Goal: Check status: Check status

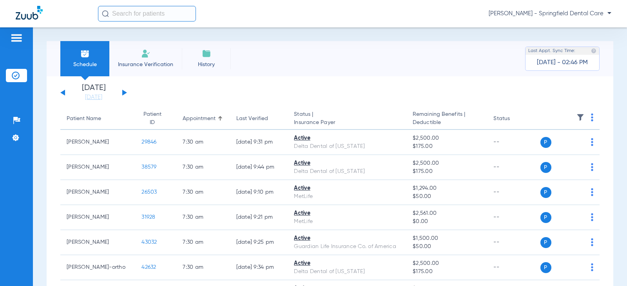
click at [118, 17] on input "text" at bounding box center [147, 14] width 98 height 16
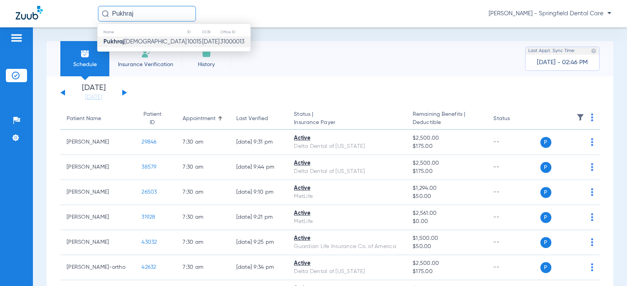
type input "Pukhraj"
click at [133, 39] on span "[PERSON_NAME]" at bounding box center [144, 42] width 83 height 6
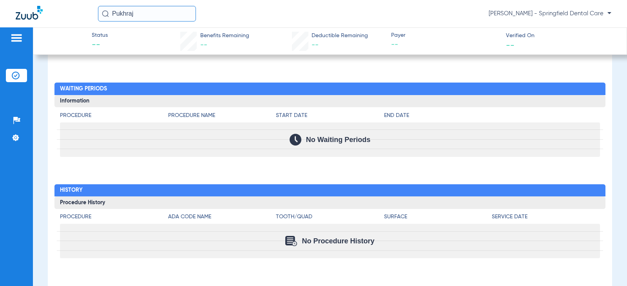
scroll to position [379, 0]
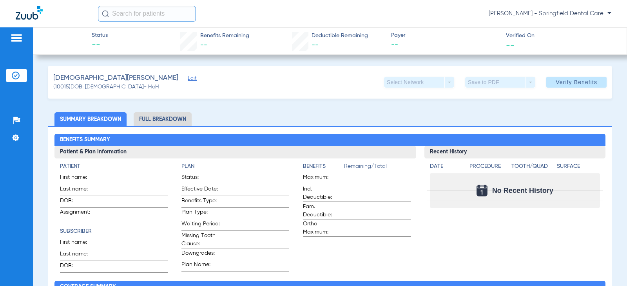
click at [188, 78] on span "Edit" at bounding box center [191, 79] width 7 height 7
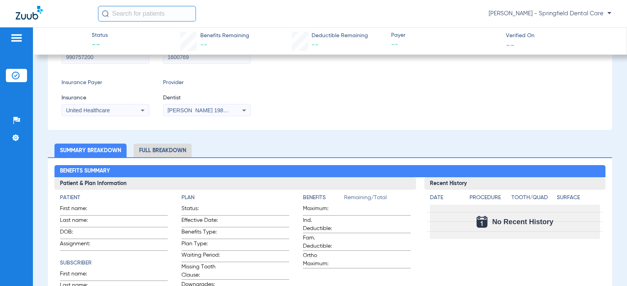
scroll to position [118, 0]
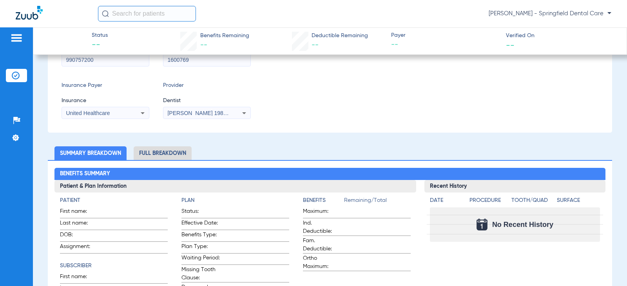
click at [150, 151] on li "Full Breakdown" at bounding box center [163, 154] width 58 height 14
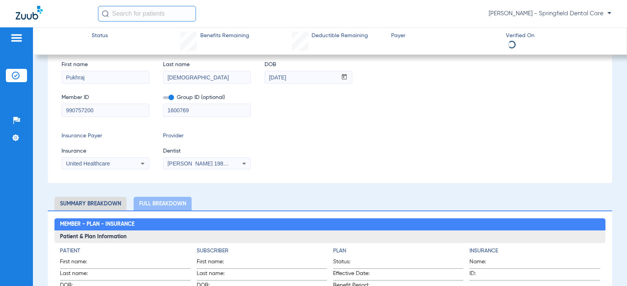
scroll to position [0, 0]
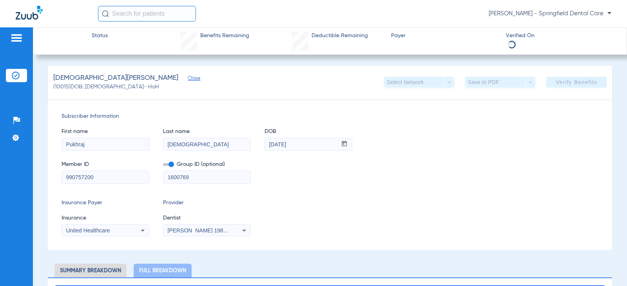
click at [327, 103] on div "Subscriber Information First name Pukhraj Last name Jain DOB mm / dd / yyyy 09/…" at bounding box center [330, 175] width 564 height 152
click at [378, 235] on div "Insurance Payer Insurance United Healthcare Provider Dentist Garciela Grammer 1…" at bounding box center [330, 218] width 537 height 38
